Goal: Task Accomplishment & Management: Manage account settings

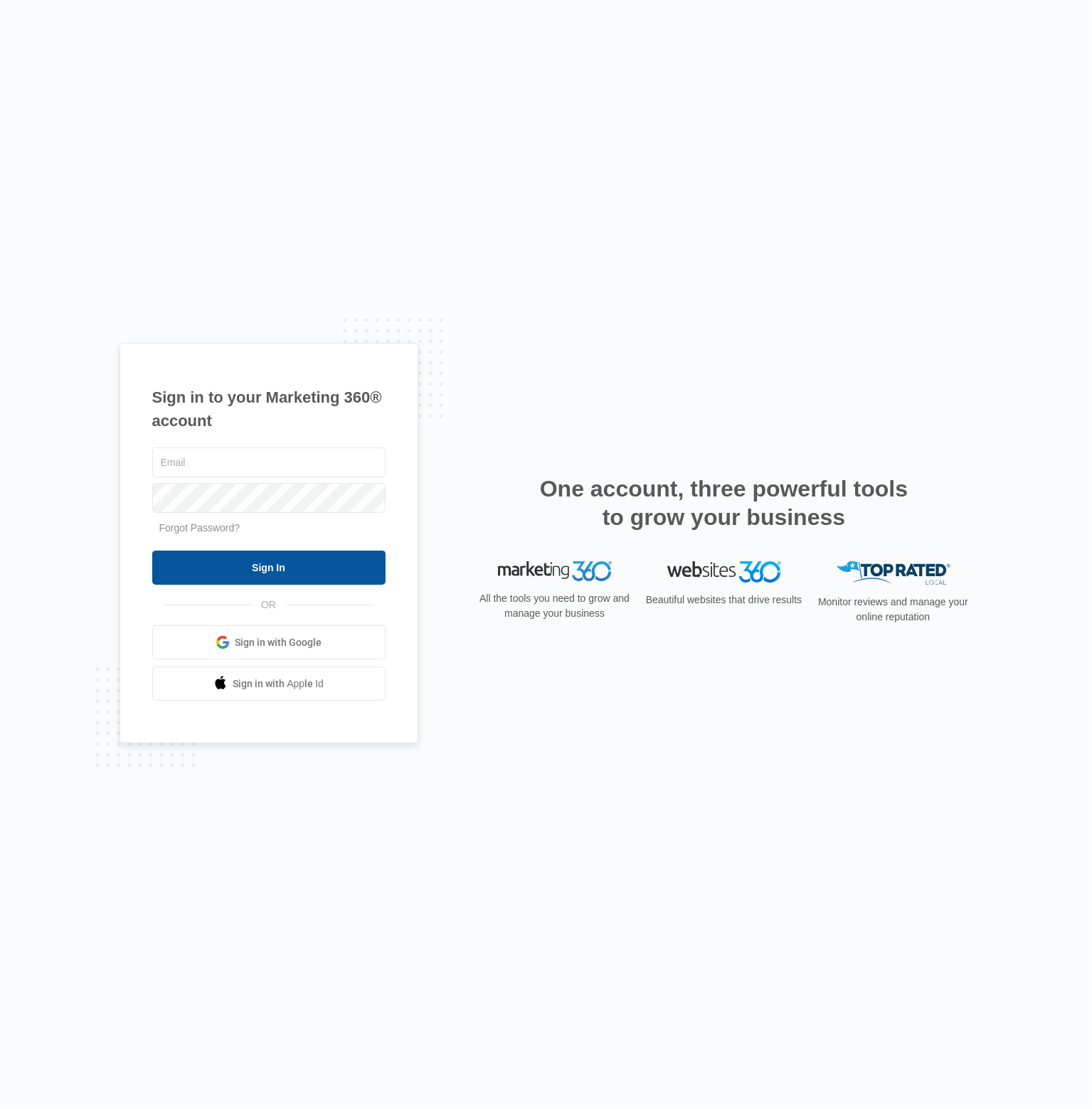
type input "[EMAIL_ADDRESS][DOMAIN_NAME]"
click at [306, 570] on input "Sign In" at bounding box center [269, 568] width 233 height 34
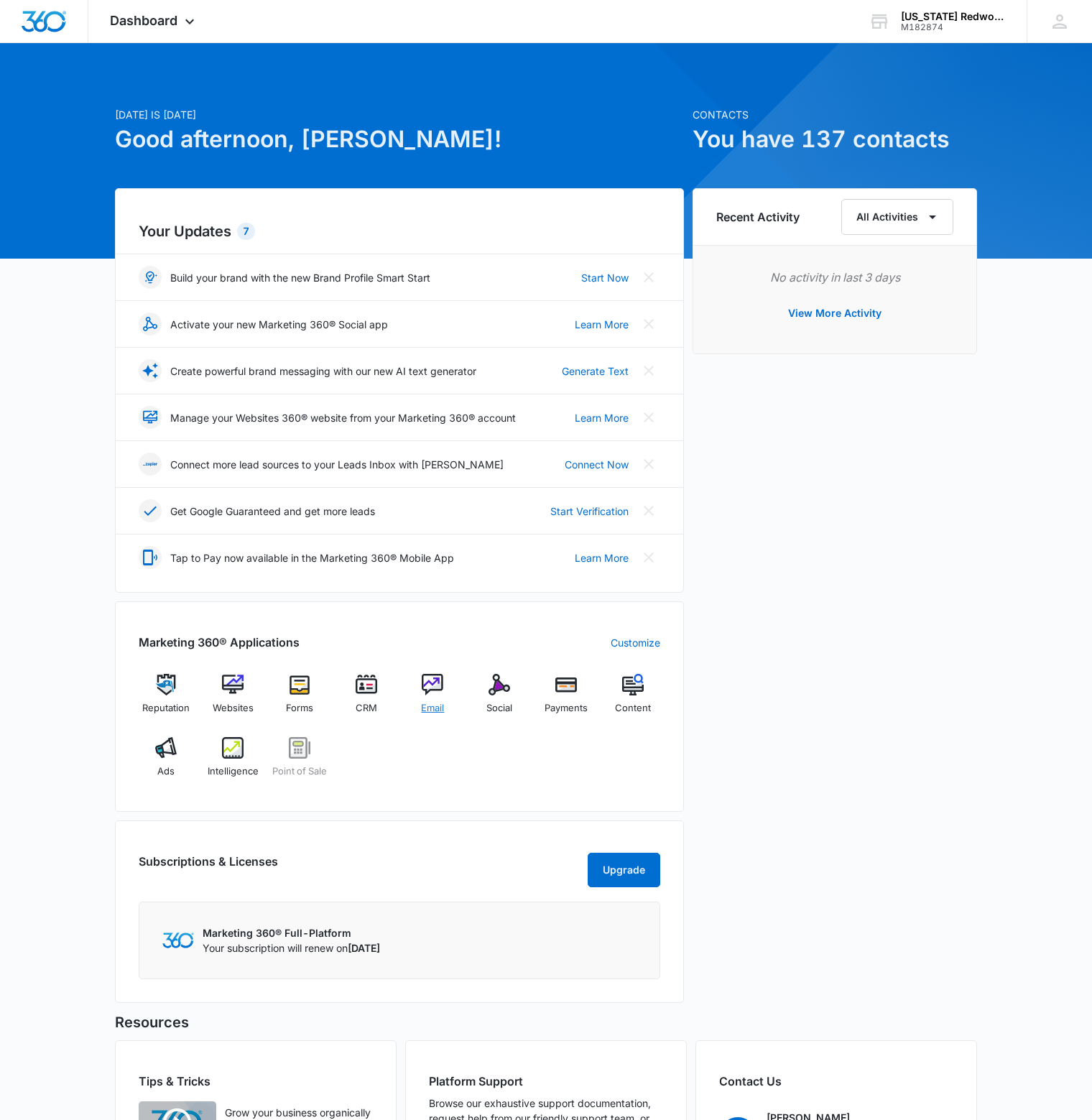
click at [424, 675] on img at bounding box center [433, 684] width 22 height 22
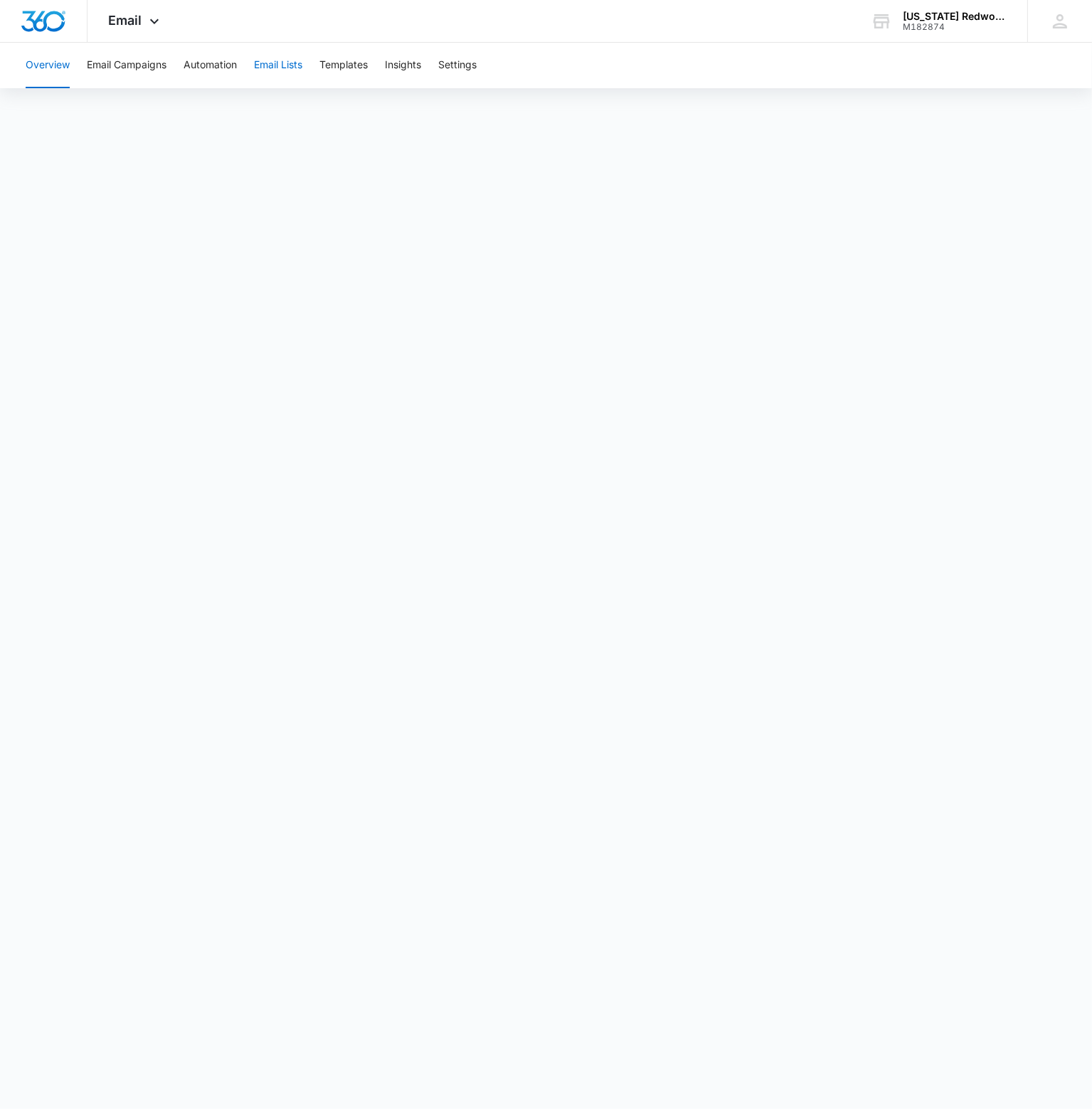
click at [296, 74] on button "Email Lists" at bounding box center [278, 65] width 48 height 45
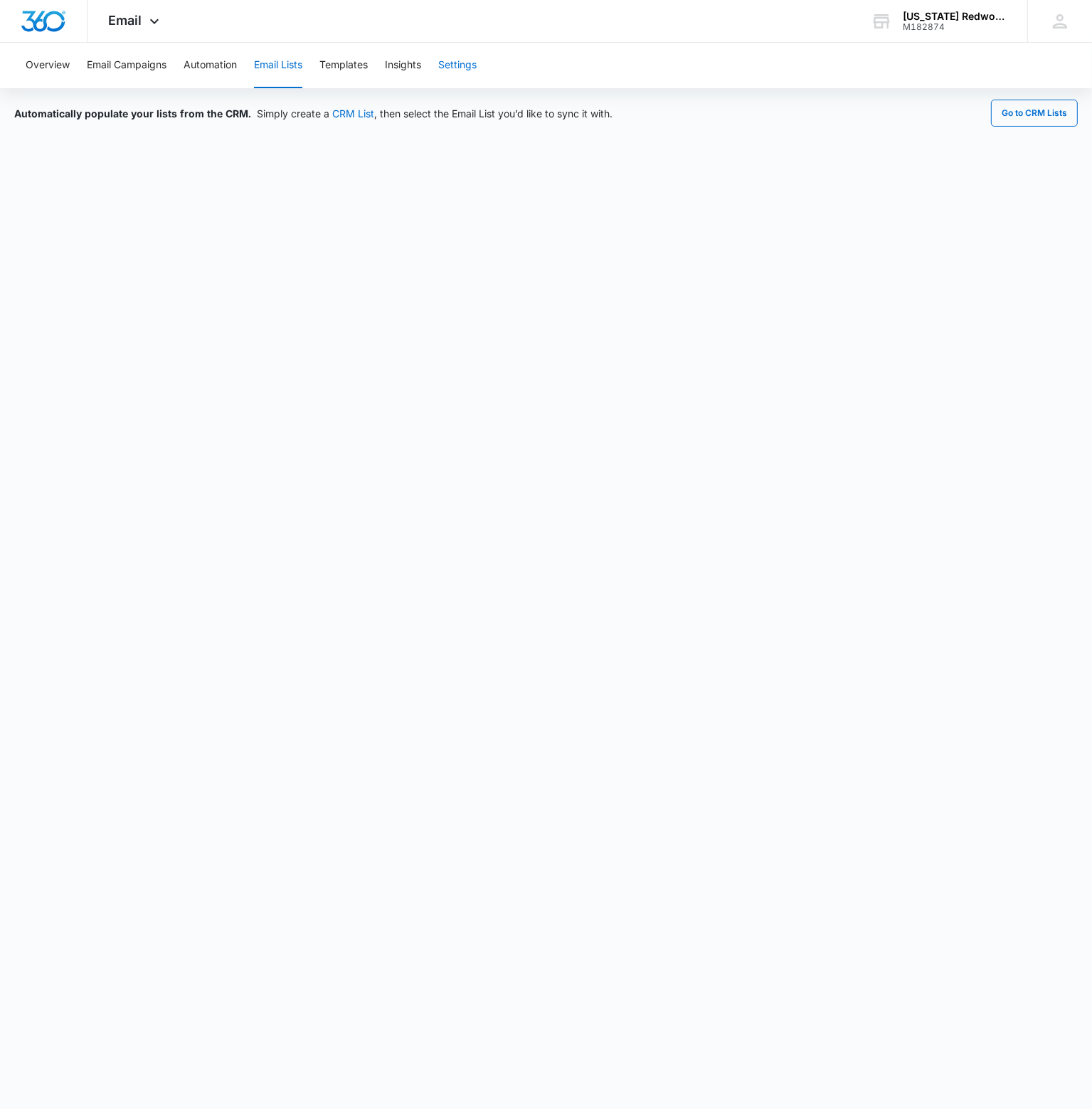
click at [464, 64] on button "Settings" at bounding box center [457, 65] width 39 height 45
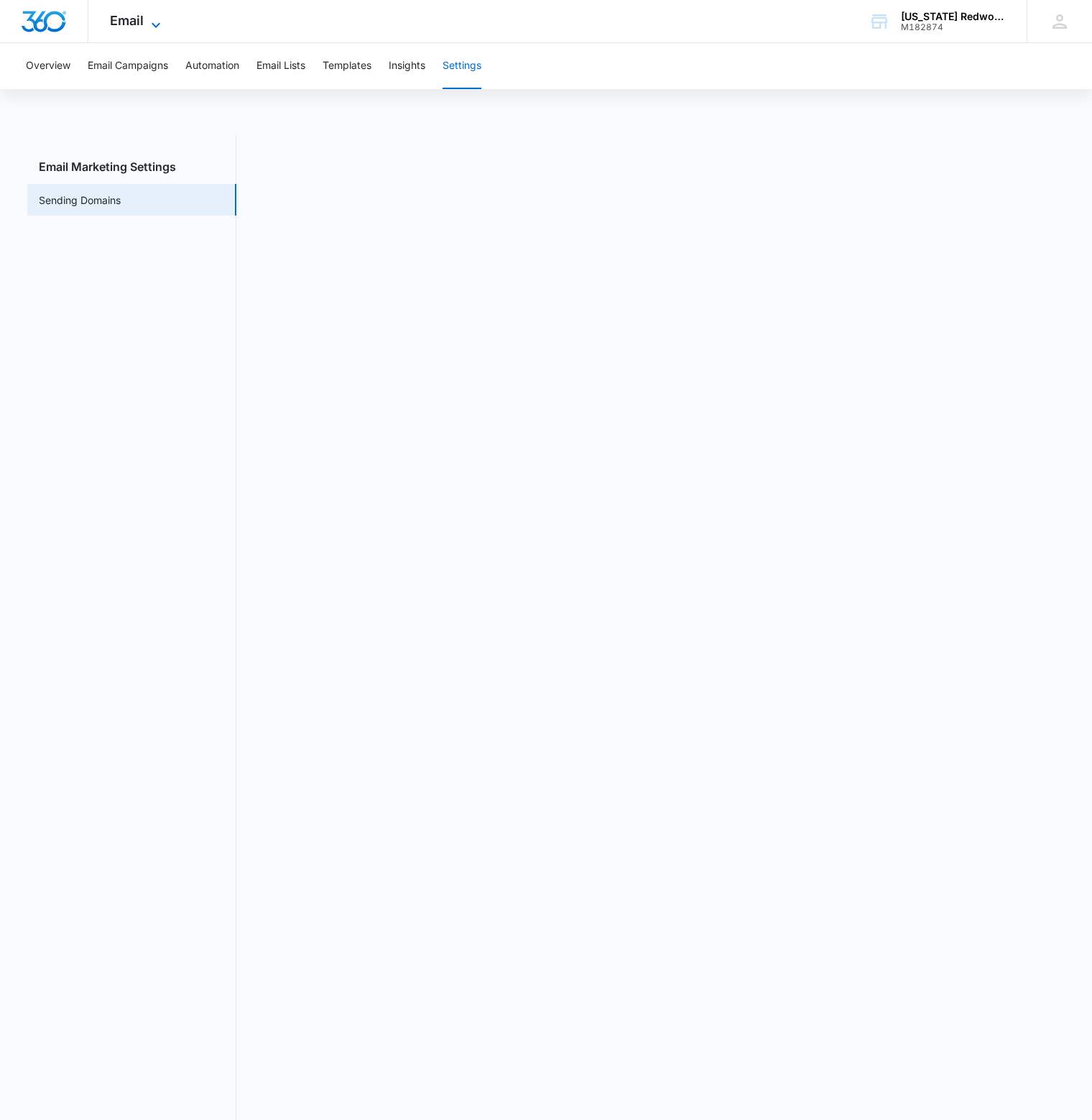
click at [149, 22] on icon at bounding box center [156, 25] width 17 height 17
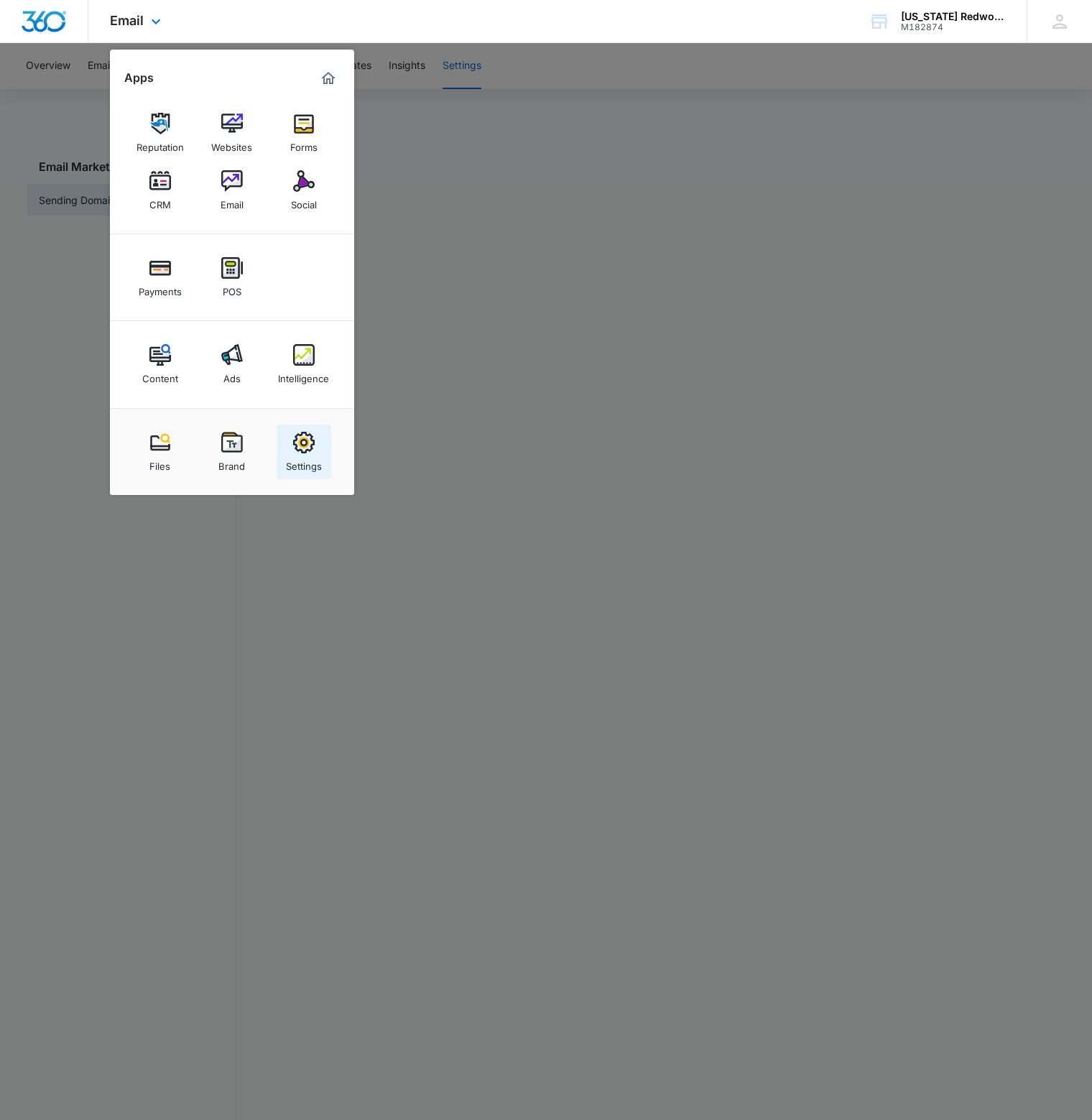
click at [298, 444] on img at bounding box center [303, 442] width 22 height 22
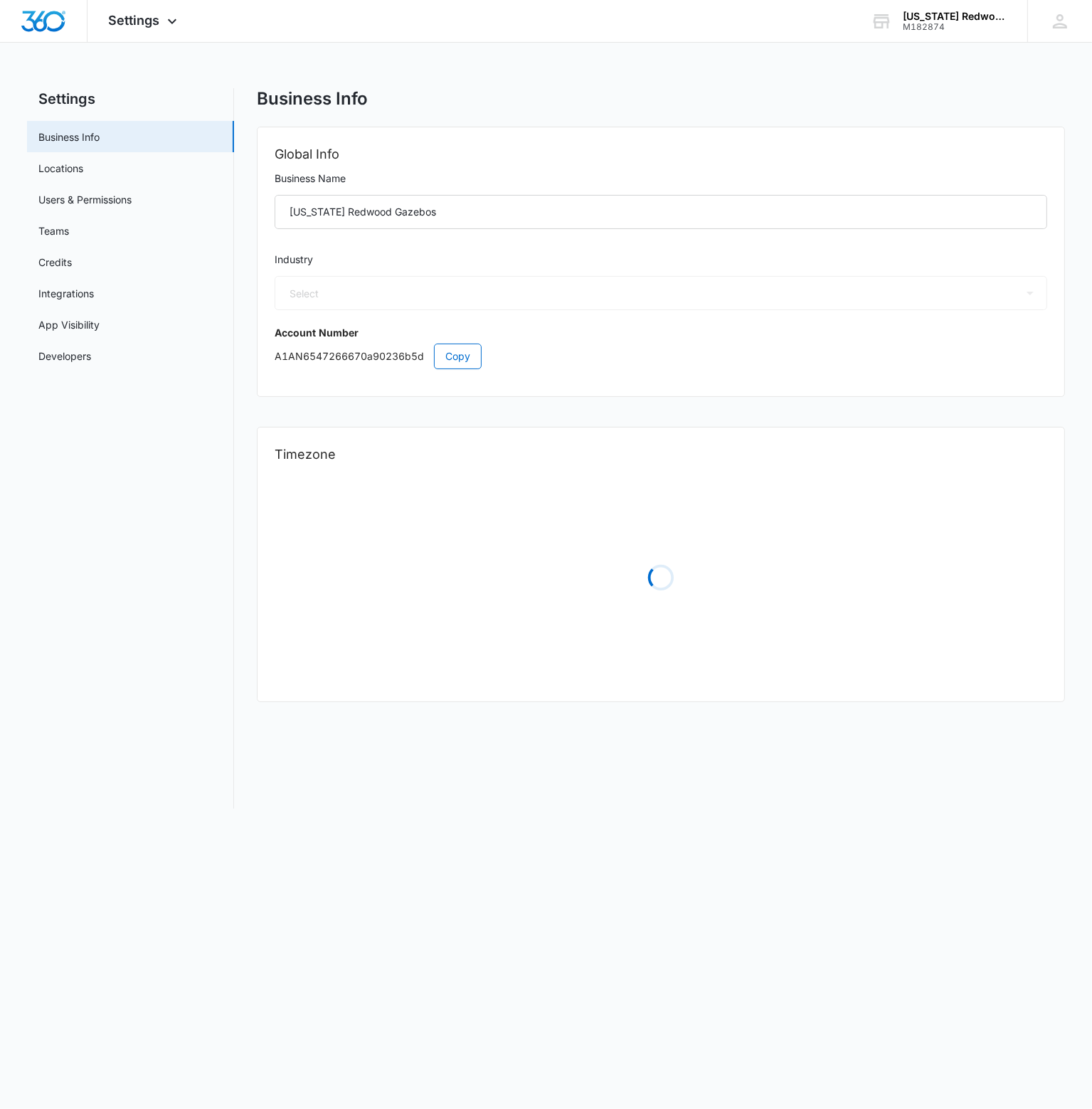
select select "52"
select select "US"
select select "America/[GEOGRAPHIC_DATA]"
click at [91, 349] on link "Developers" at bounding box center [65, 356] width 53 height 15
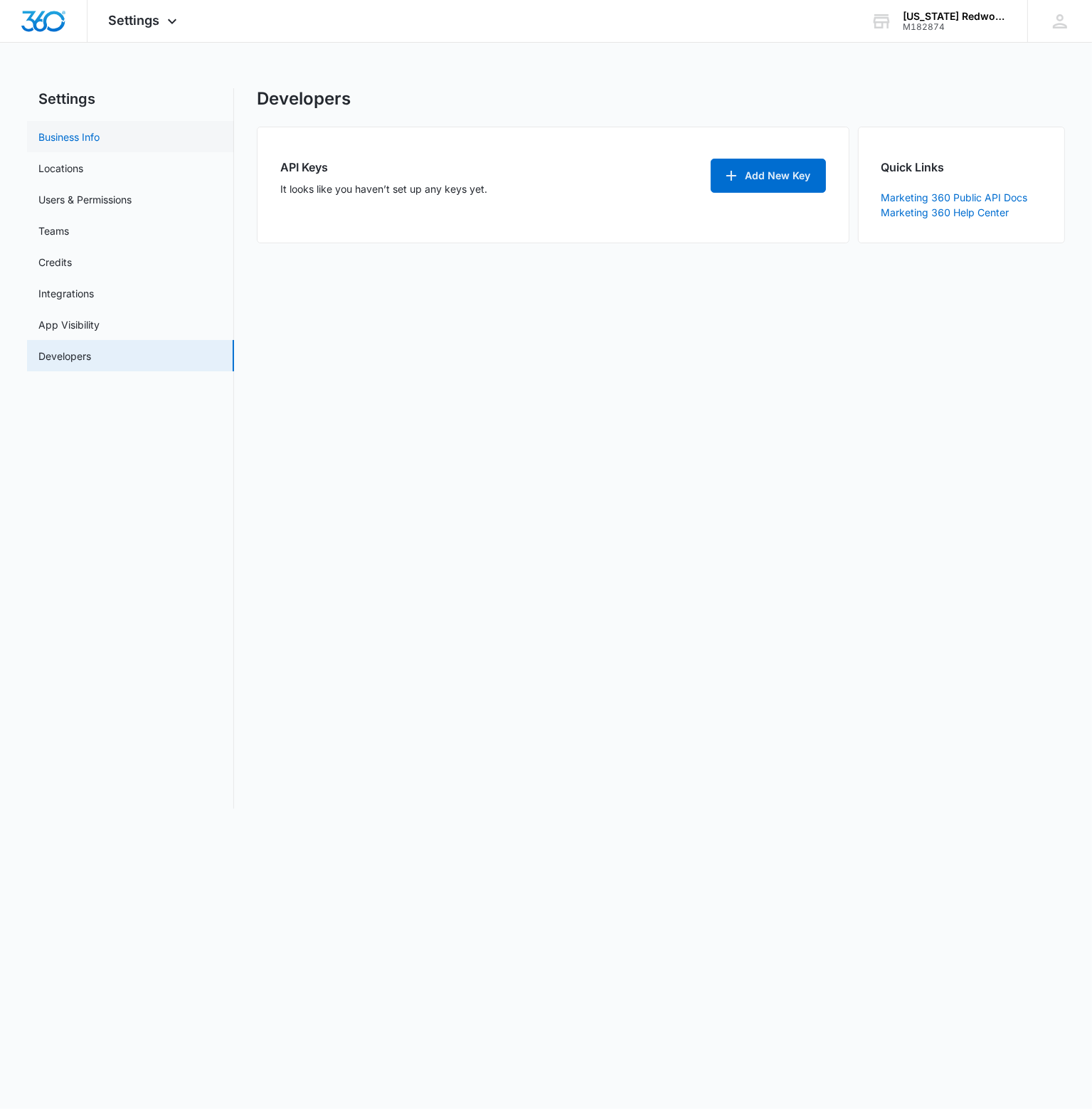
click at [98, 136] on link "Business Info" at bounding box center [69, 137] width 62 height 15
select select "52"
select select "US"
select select "America/[GEOGRAPHIC_DATA]"
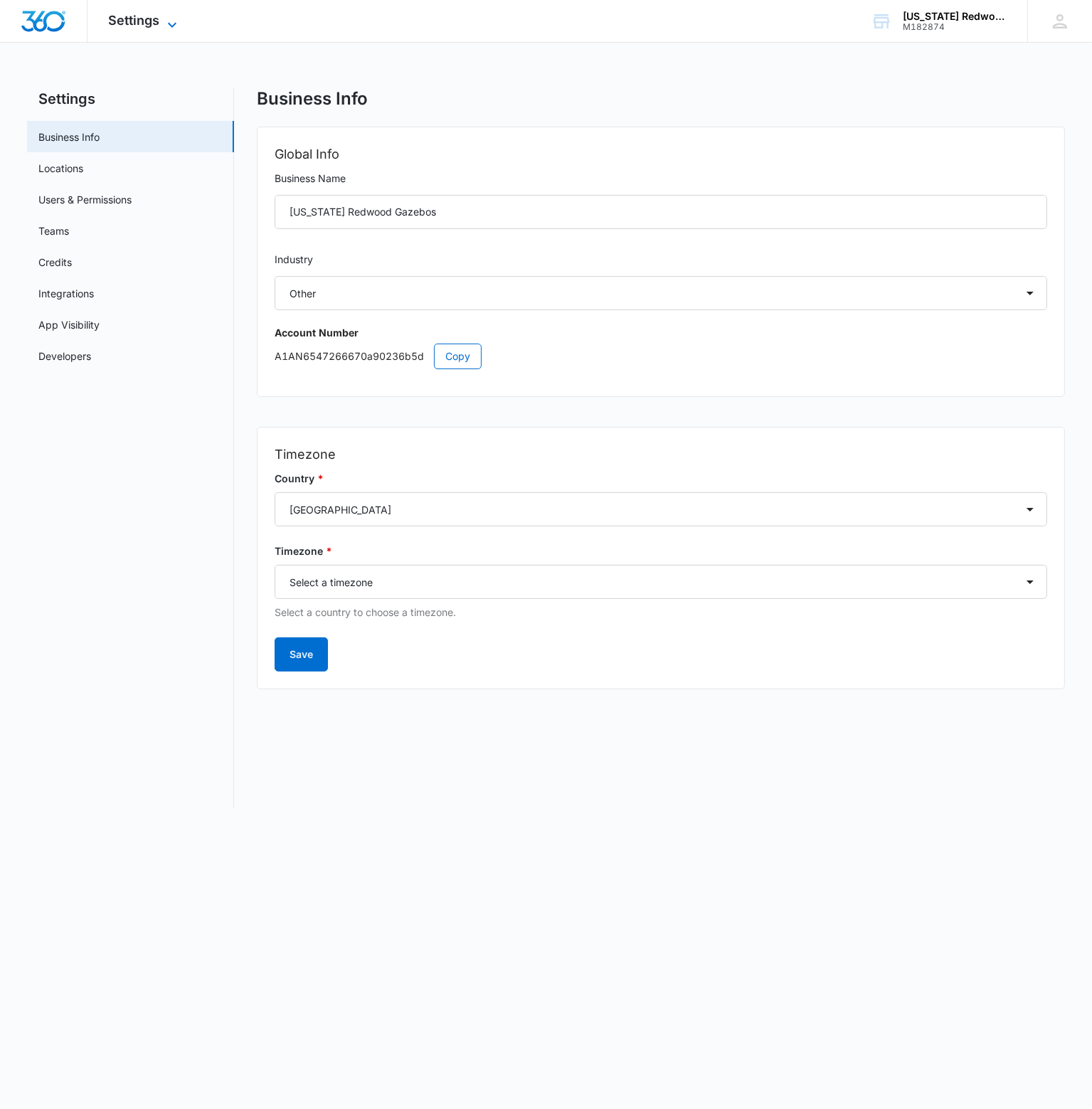
click at [150, 24] on span "Settings" at bounding box center [135, 21] width 51 height 15
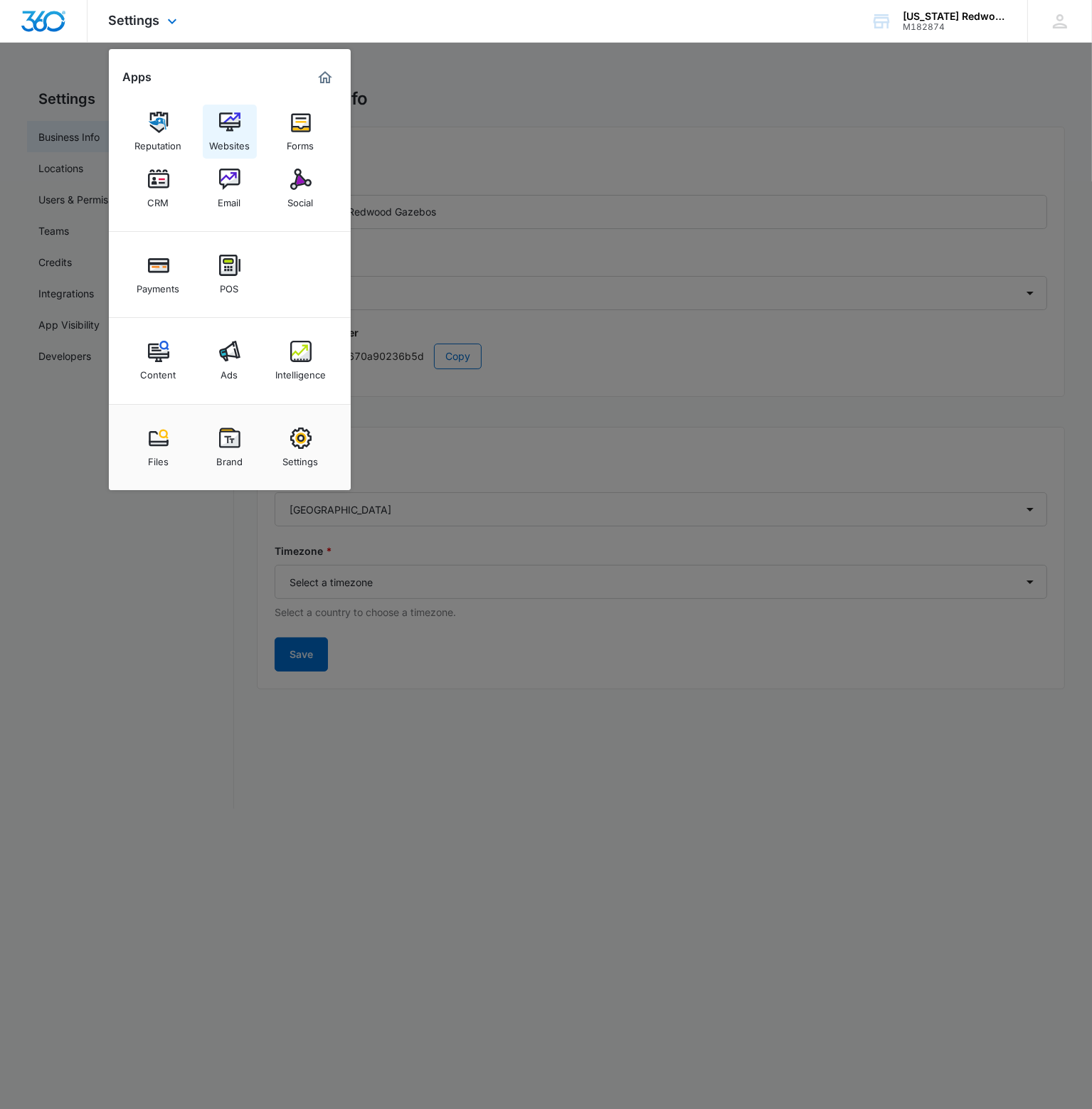
click at [232, 138] on div "Websites" at bounding box center [229, 142] width 41 height 19
